Goal: Check status: Check status

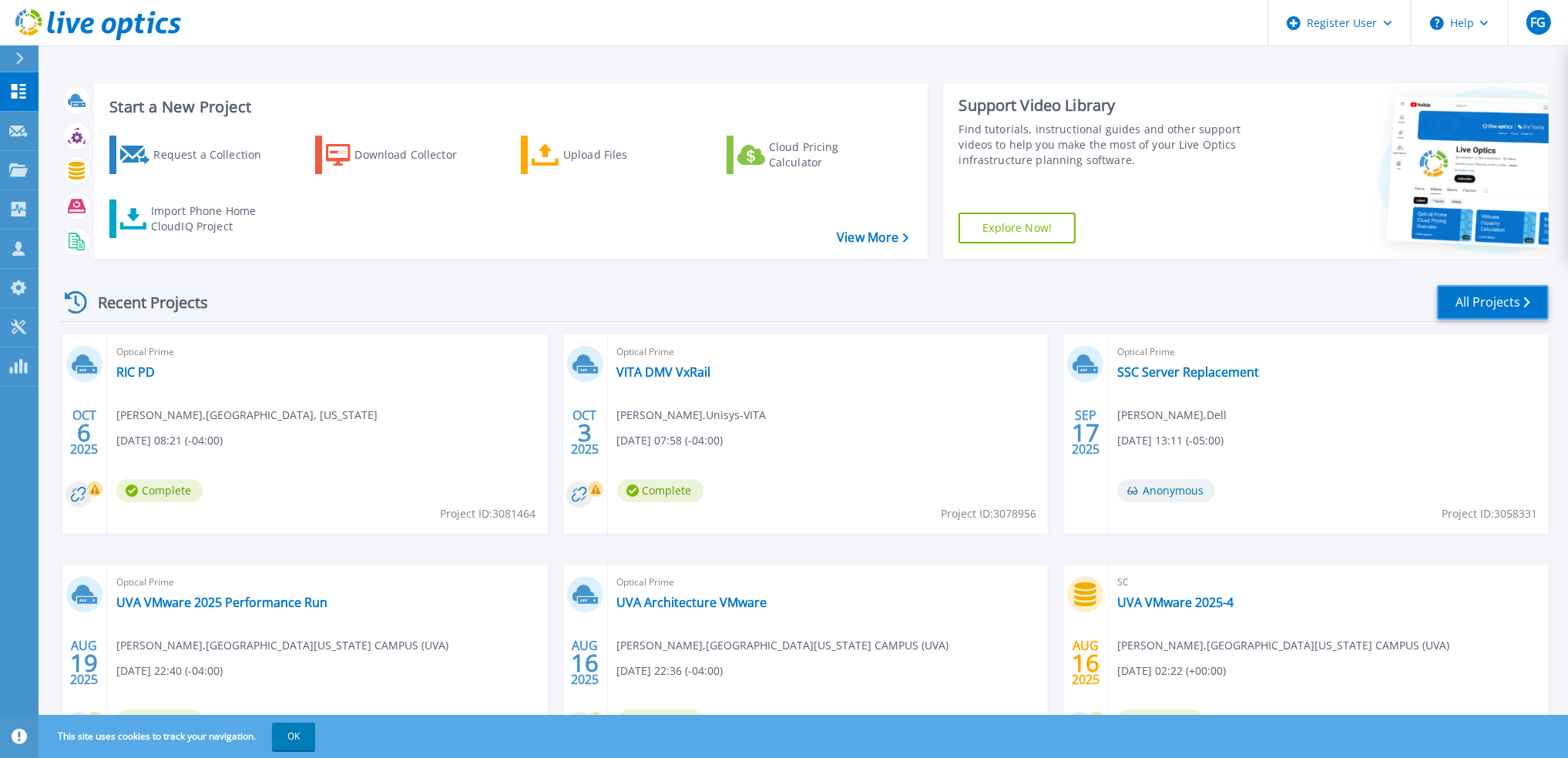
click at [1489, 291] on link "All Projects" at bounding box center [1493, 302] width 112 height 35
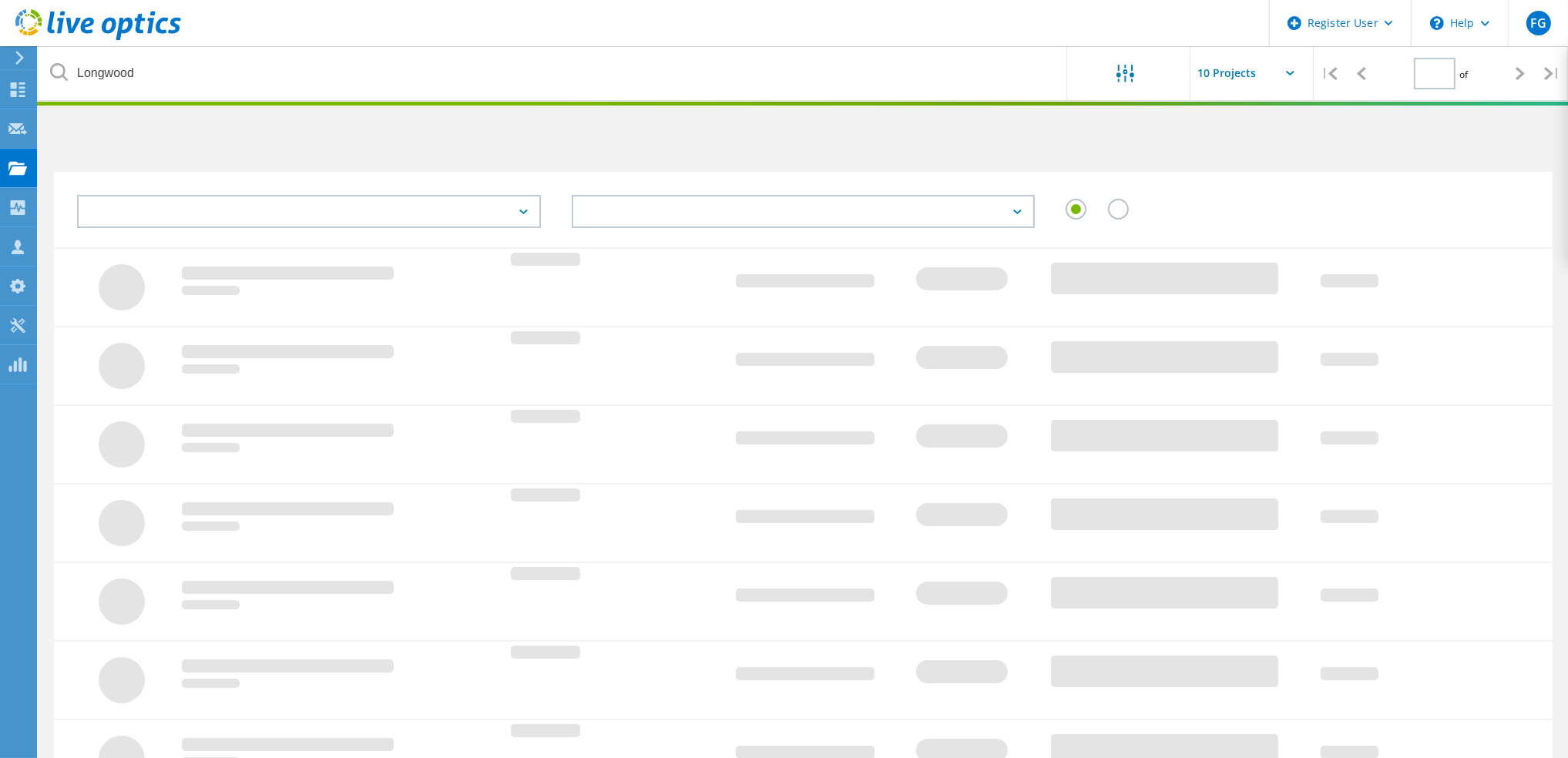
type input "1"
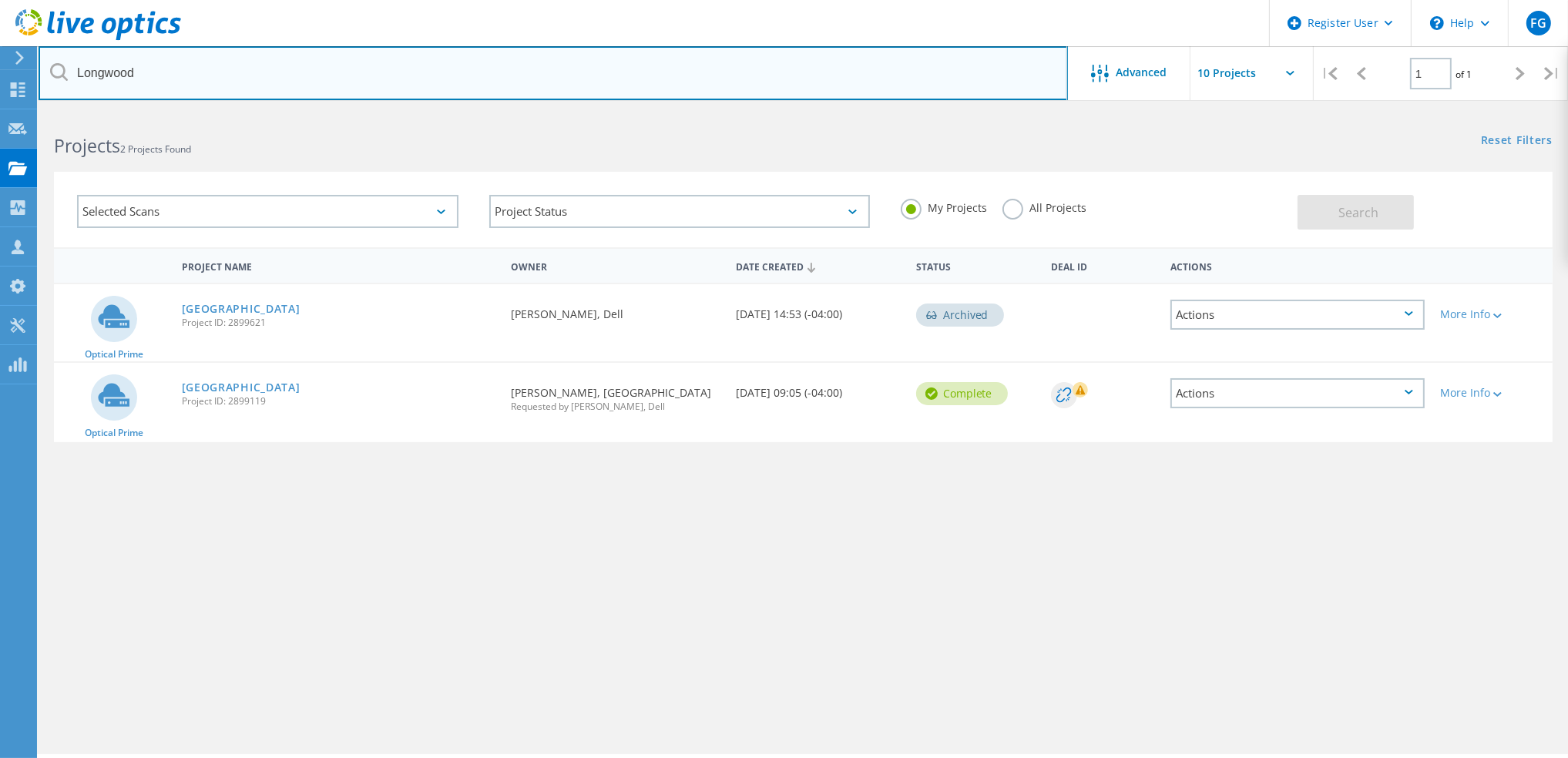
click at [341, 72] on input "Longwood" at bounding box center [553, 73] width 1030 height 54
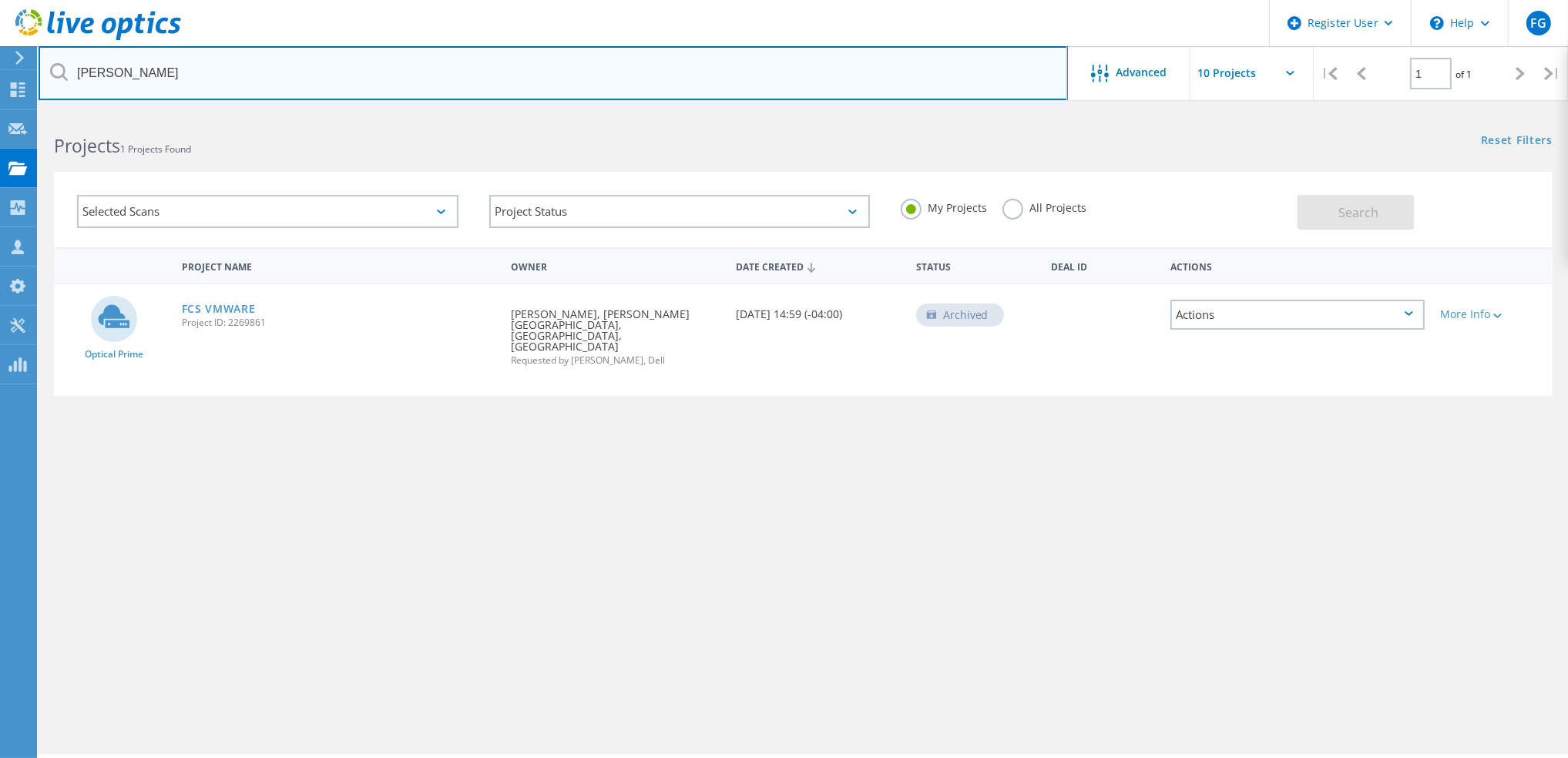
click at [341, 72] on input "Dale" at bounding box center [553, 73] width 1030 height 54
type input "New River"
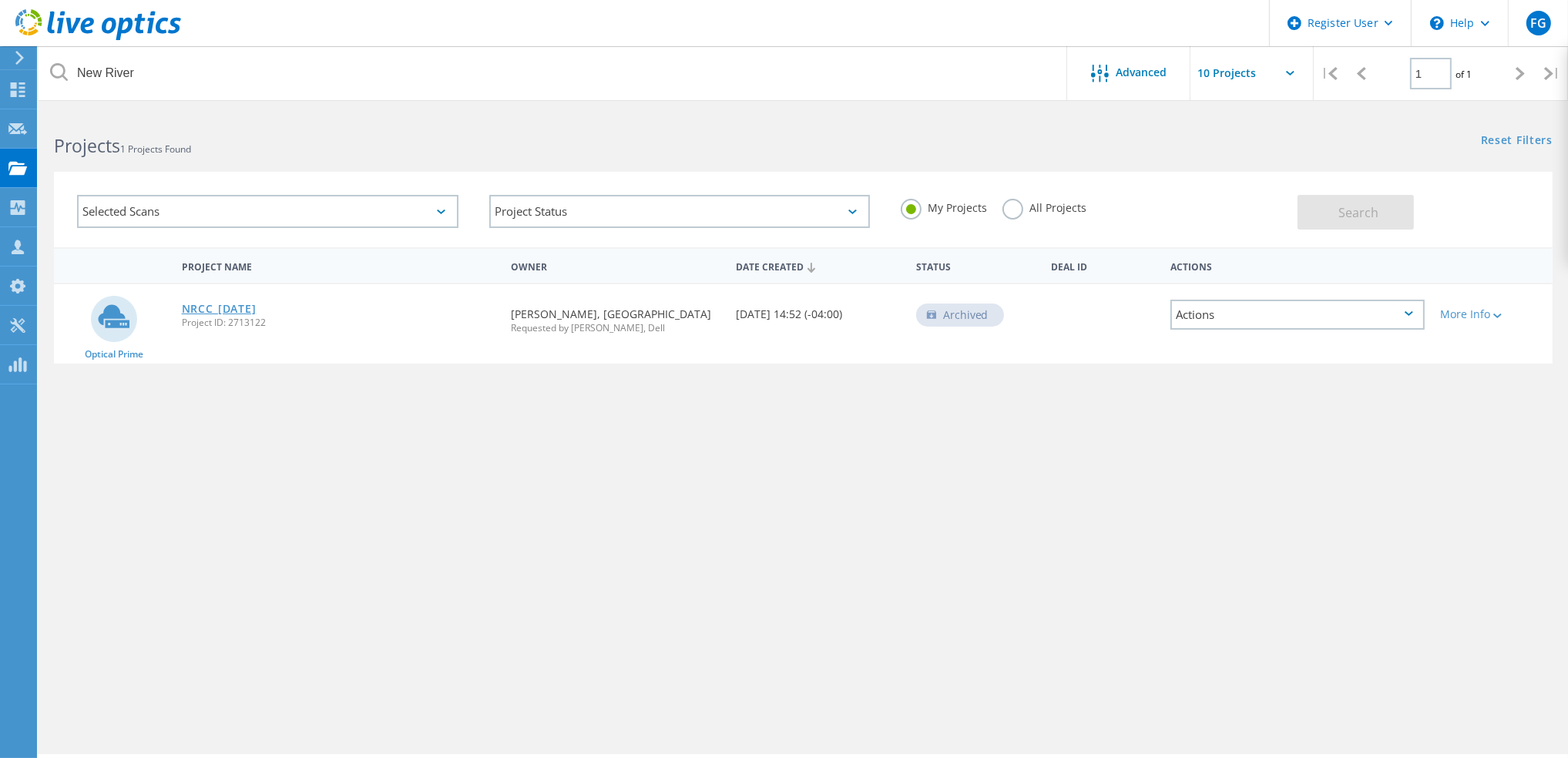
click at [210, 305] on link "NRCC_[DATE]" at bounding box center [219, 309] width 74 height 11
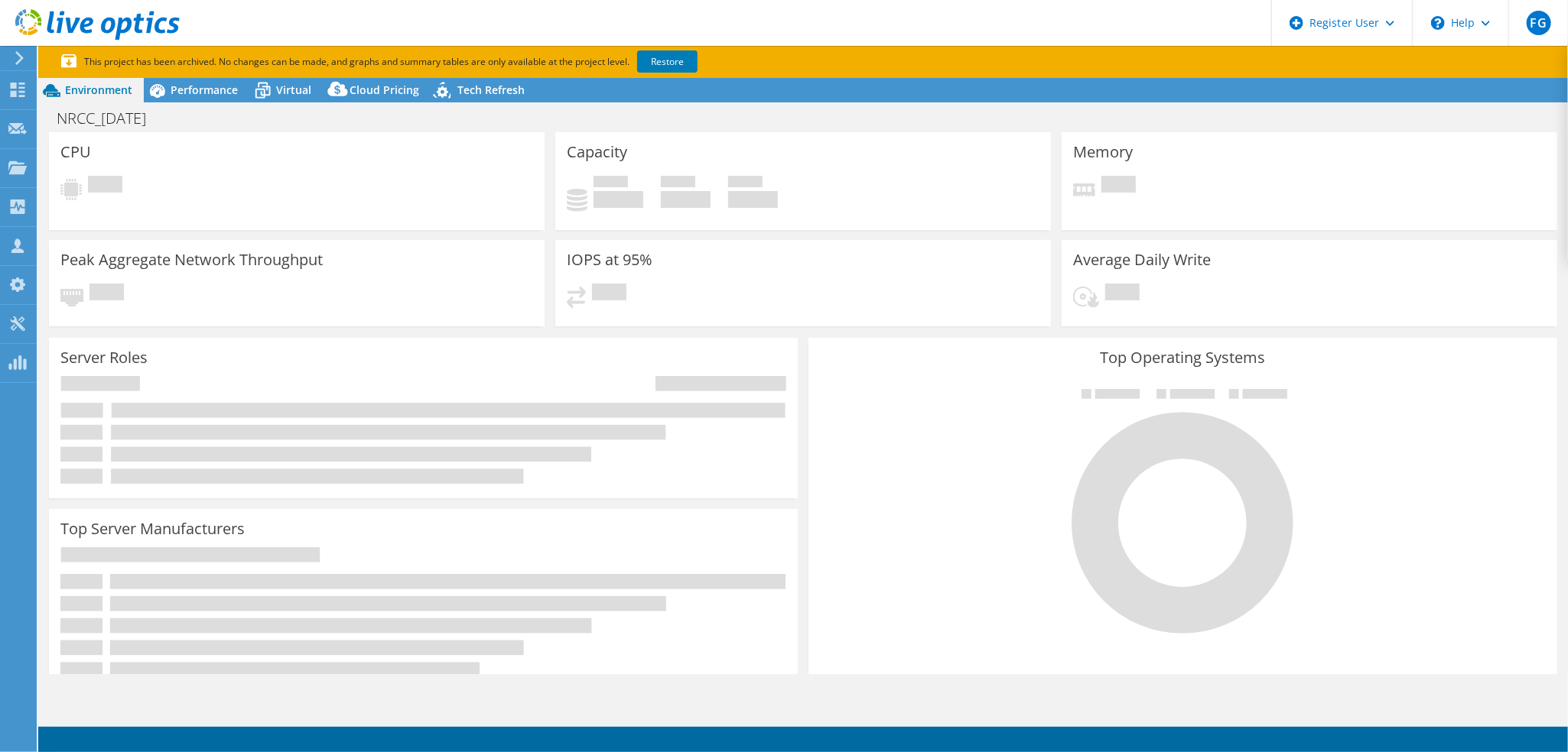
select select "USD"
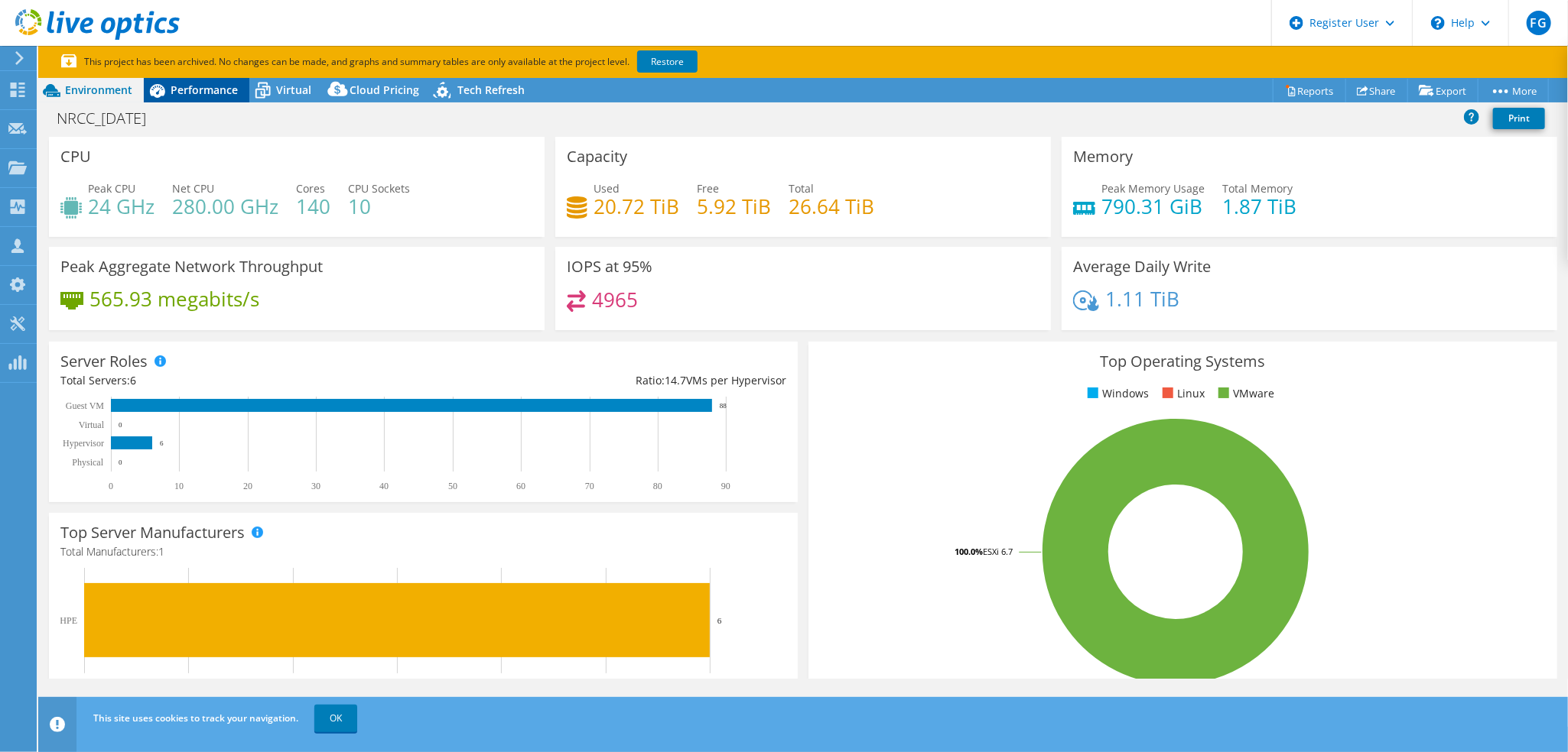
click at [183, 84] on span "Performance" at bounding box center [205, 90] width 68 height 14
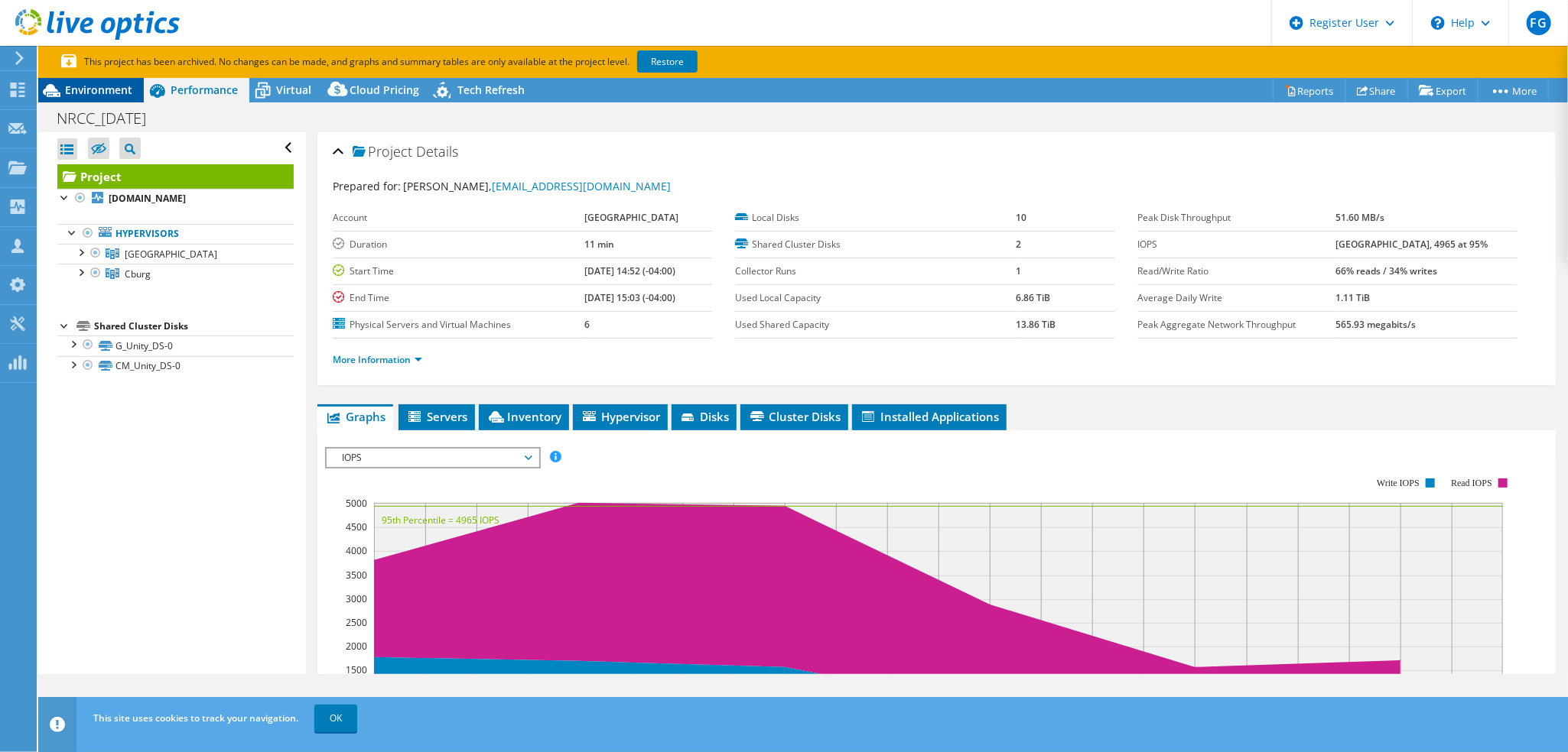
click at [105, 87] on span "Environment" at bounding box center [99, 90] width 68 height 14
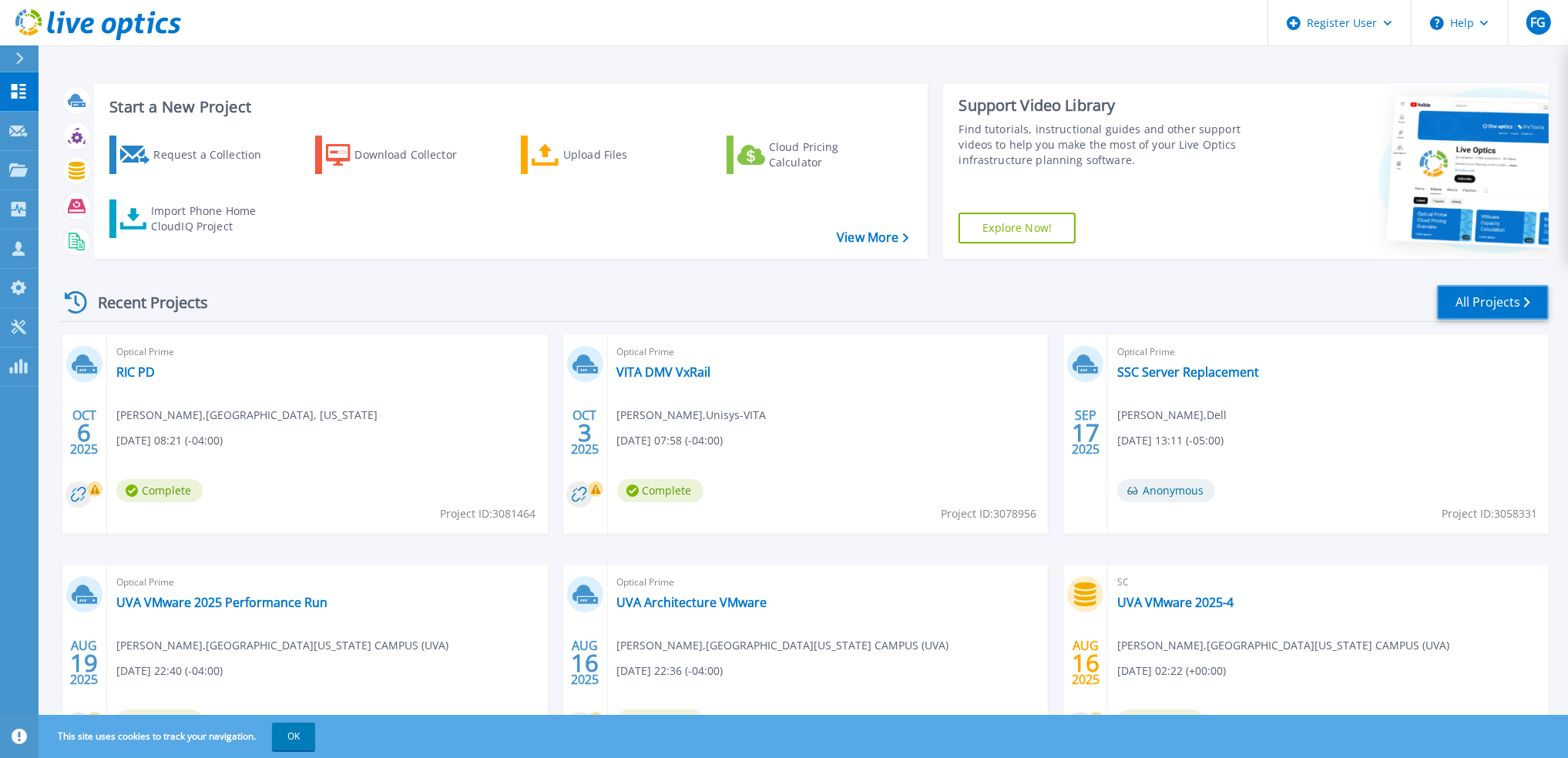
click at [1450, 296] on link "All Projects" at bounding box center [1493, 302] width 112 height 35
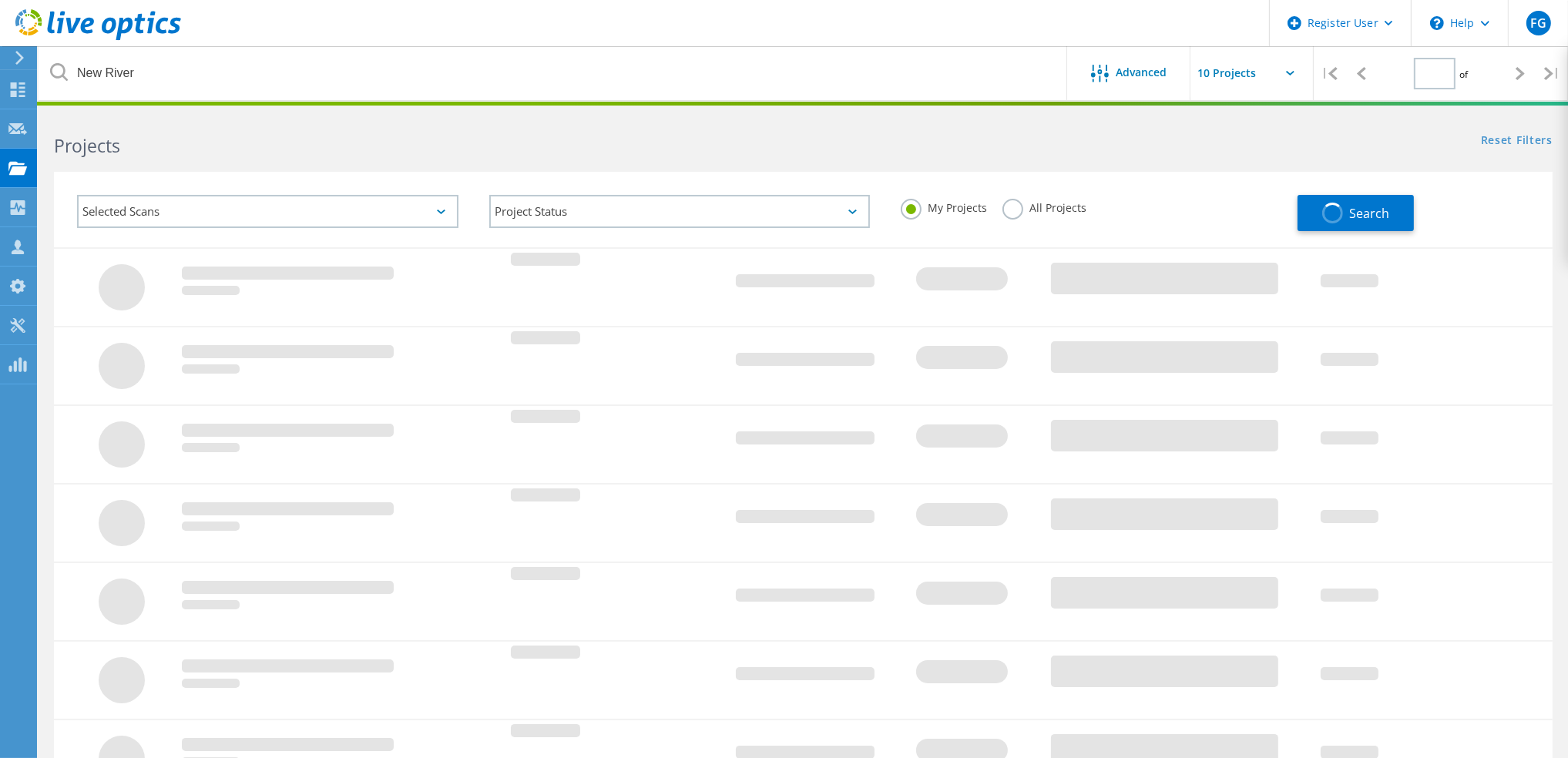
type input "1"
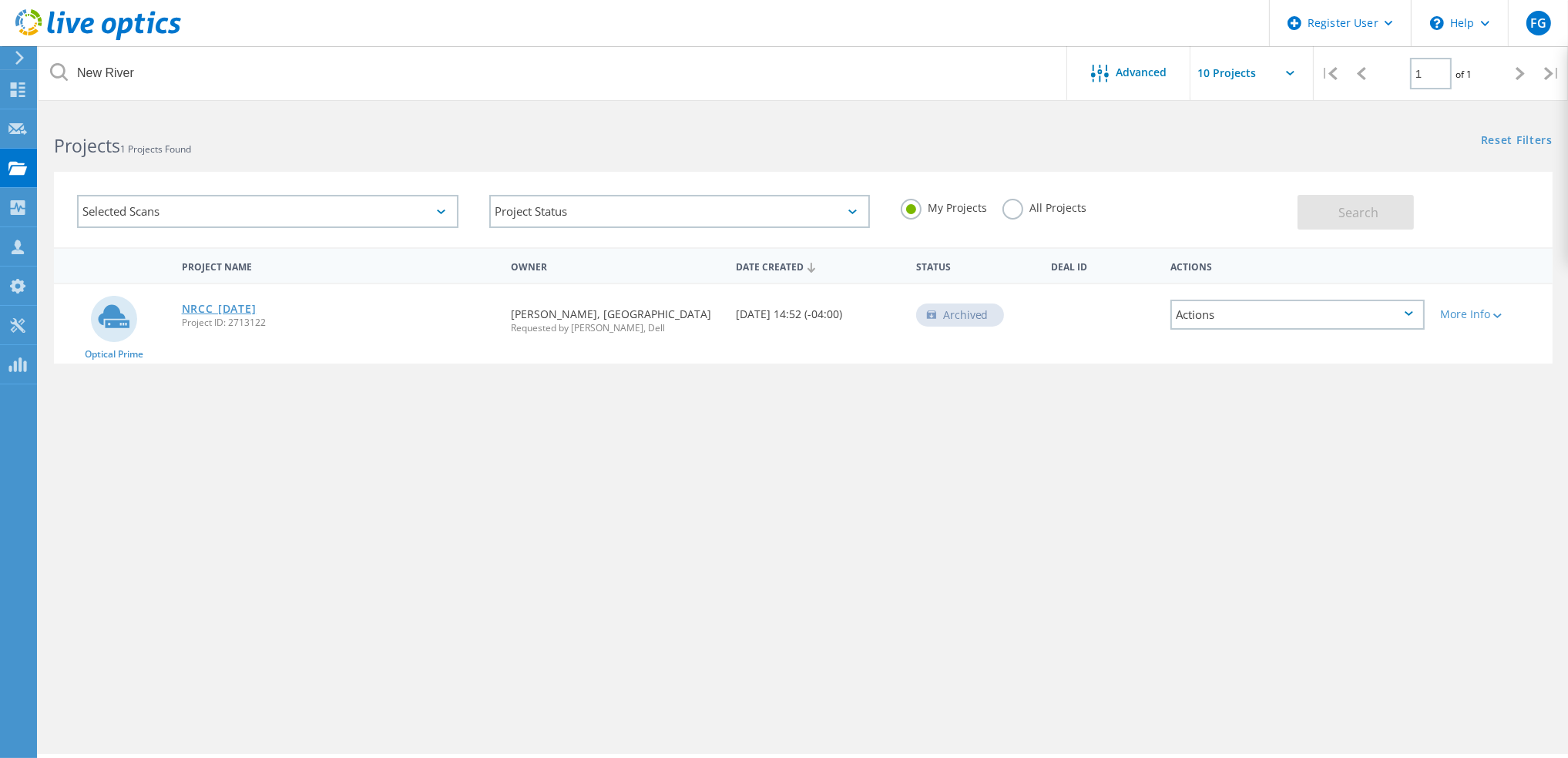
click at [256, 304] on link "NRCC_[DATE]" at bounding box center [219, 309] width 74 height 11
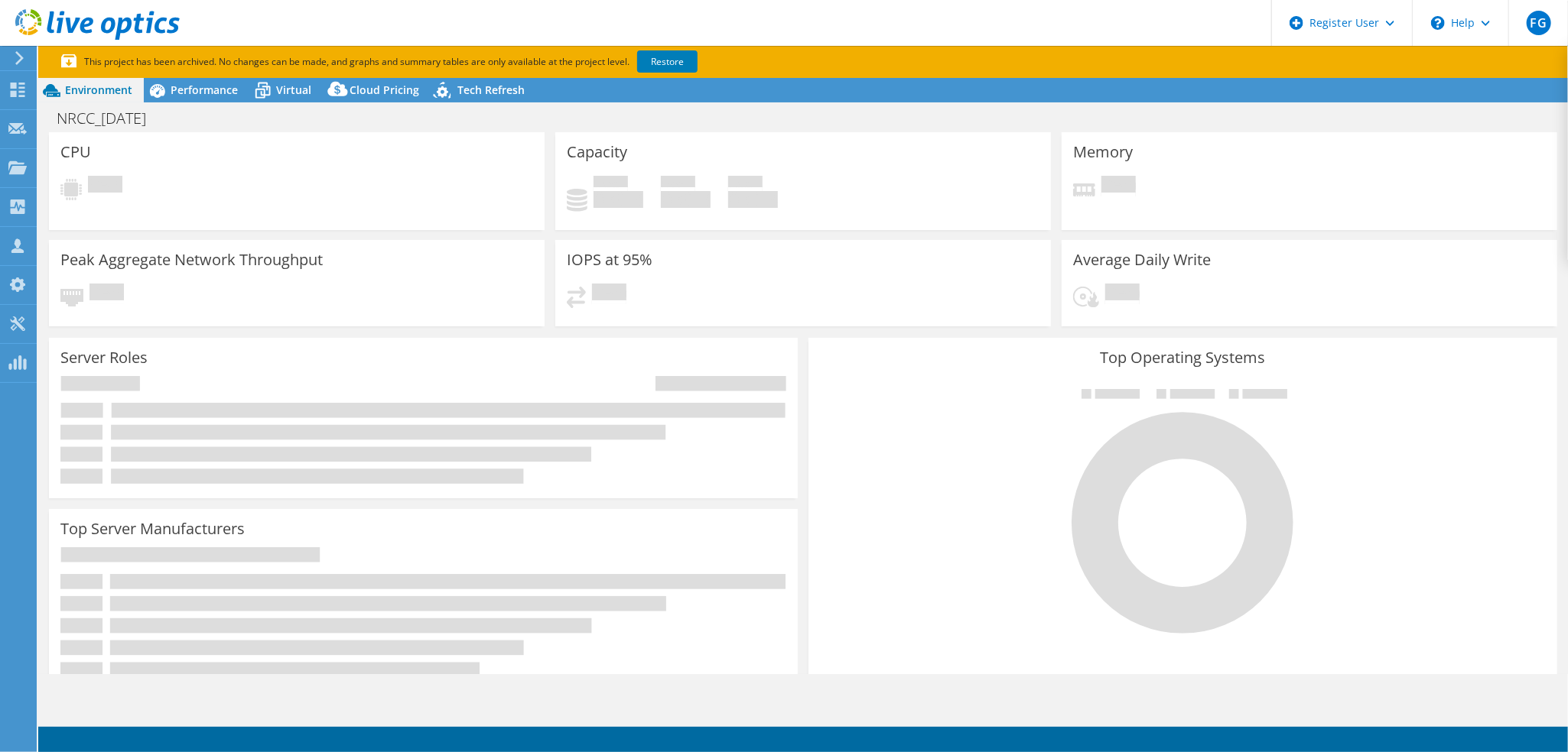
select select "USD"
